Goal: Task Accomplishment & Management: Manage account settings

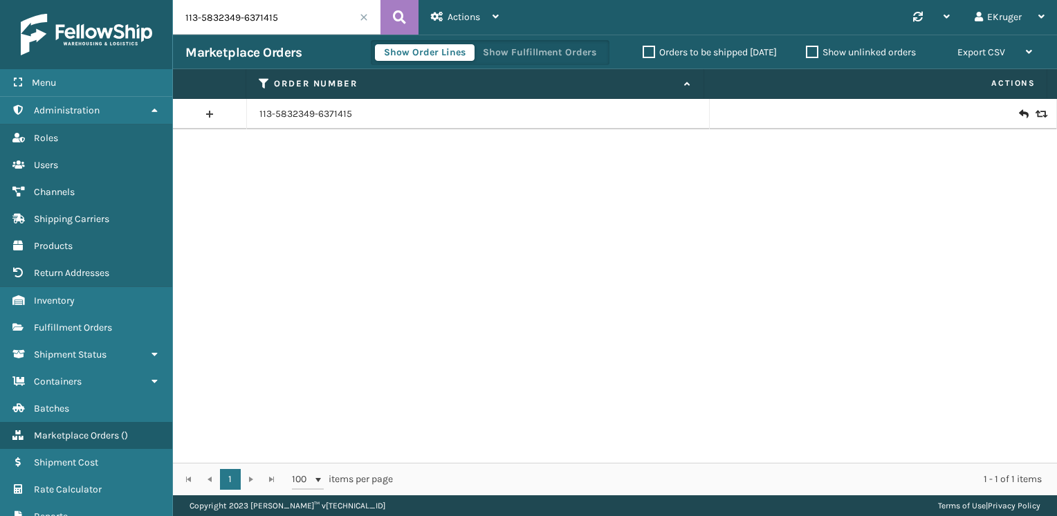
drag, startPoint x: 285, startPoint y: 17, endPoint x: 169, endPoint y: 32, distance: 117.1
click at [169, 0] on div "Menu Administration Roles Users Channels Shipping Carriers Products Return Addr…" at bounding box center [528, 0] width 1057 height 0
paste input "8816036-3801020"
type input "113-8816036-3801020"
click at [401, 12] on icon at bounding box center [399, 17] width 13 height 21
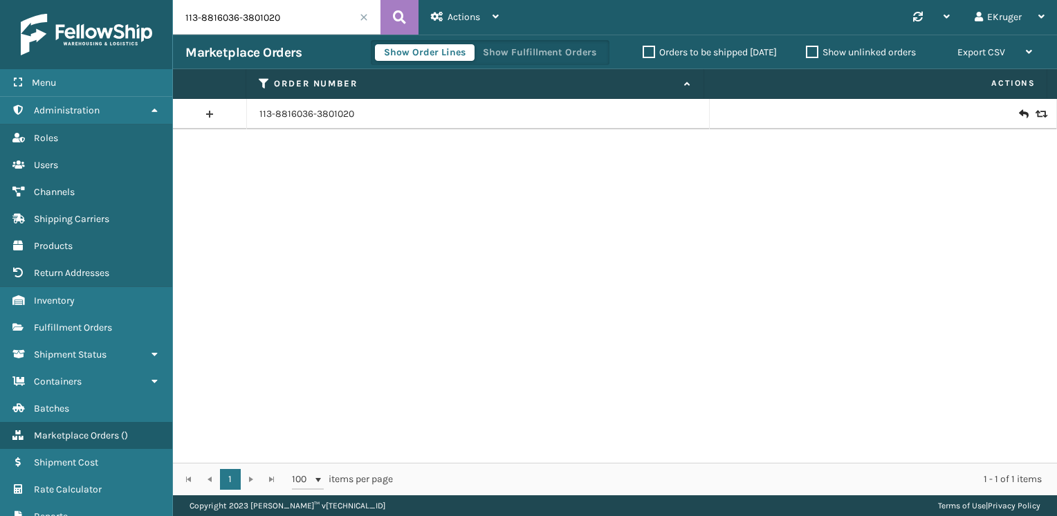
click at [1036, 113] on icon at bounding box center [1040, 114] width 8 height 10
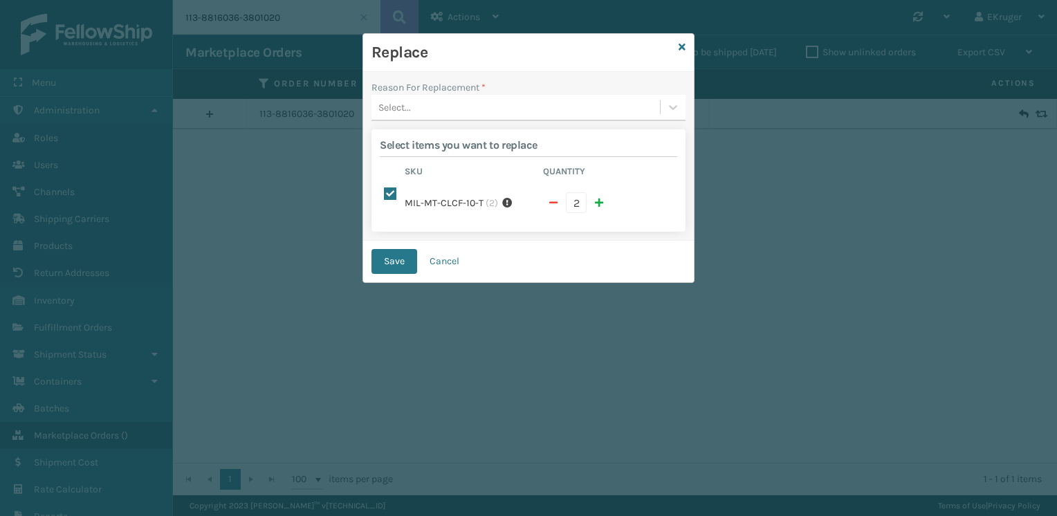
click at [555, 198] on span "button" at bounding box center [553, 203] width 8 height 10
checkbox input "false"
type input "1"
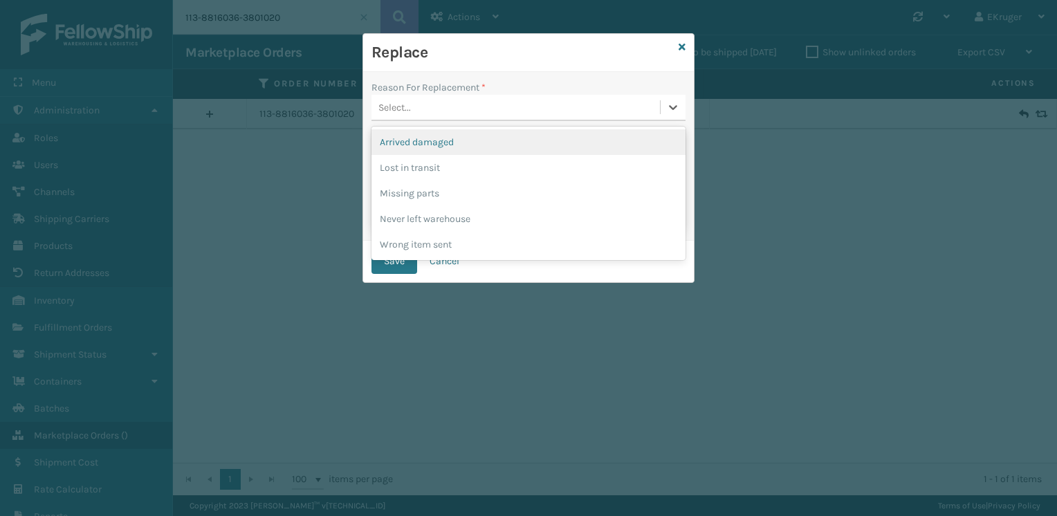
click at [559, 109] on div "Select..." at bounding box center [515, 107] width 288 height 23
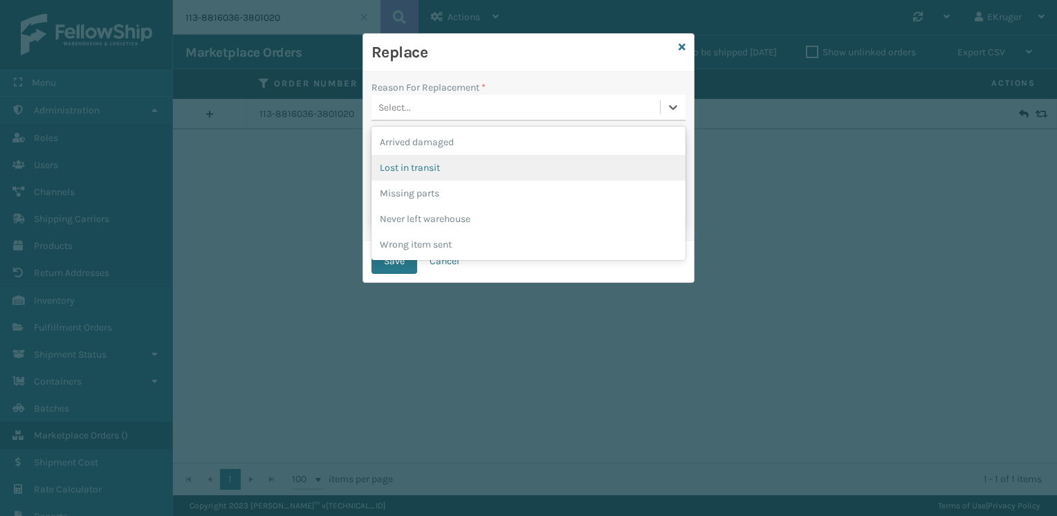
click at [515, 165] on div "Lost in transit" at bounding box center [528, 168] width 314 height 26
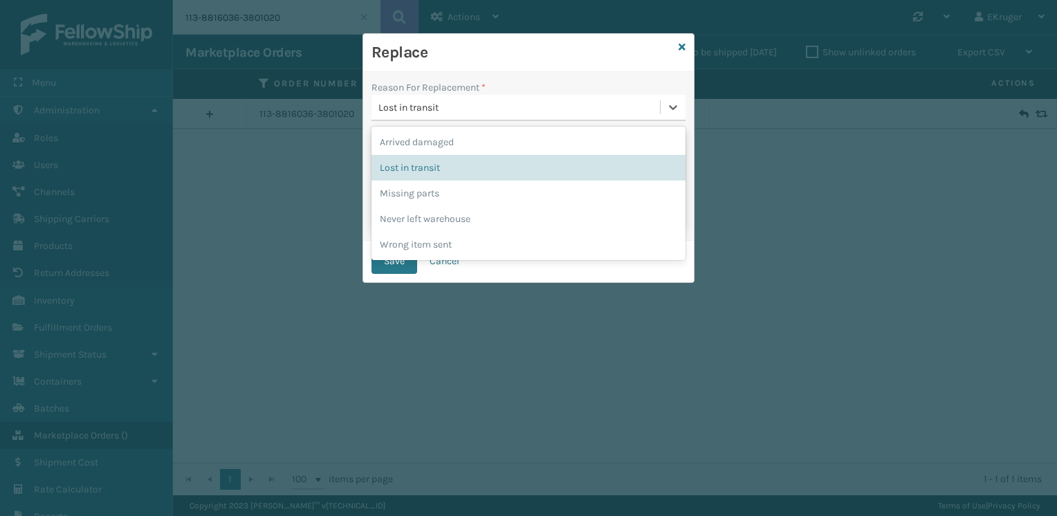
click at [523, 109] on div "Lost in transit" at bounding box center [519, 107] width 283 height 15
click at [496, 135] on div "Arrived damaged" at bounding box center [528, 142] width 314 height 26
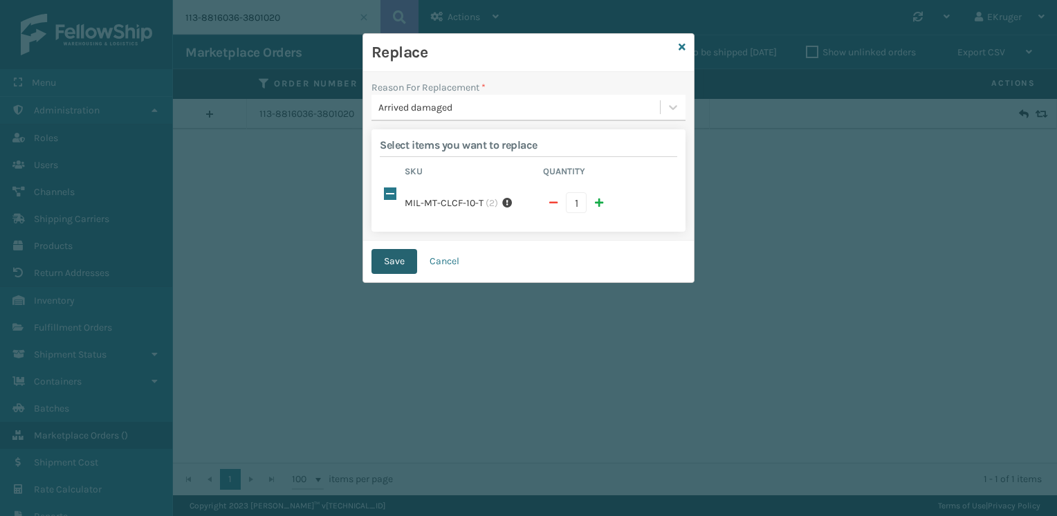
click at [396, 249] on button "Save" at bounding box center [394, 261] width 46 height 25
